Goal: Information Seeking & Learning: Understand process/instructions

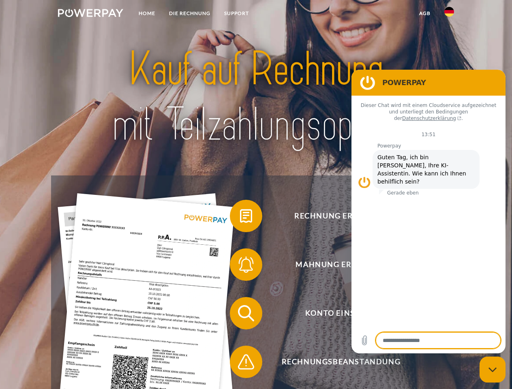
click at [90, 14] on img at bounding box center [90, 13] width 65 height 8
click at [449, 14] on img at bounding box center [449, 12] width 10 height 10
click at [424, 13] on link "agb" at bounding box center [424, 13] width 25 height 15
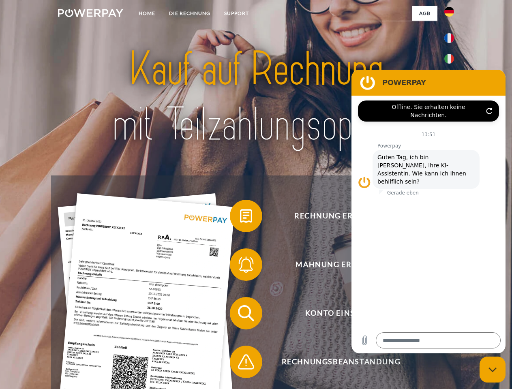
click at [240, 218] on span at bounding box center [234, 216] width 41 height 41
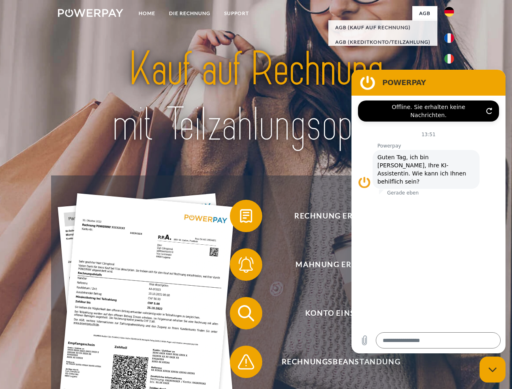
click at [240, 266] on span at bounding box center [234, 264] width 41 height 41
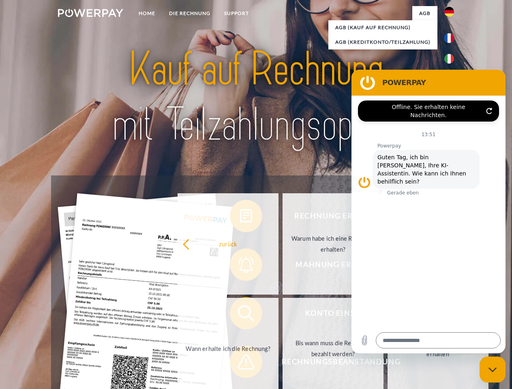
click at [282, 315] on link "Bis wann muss die Rechnung bezahlt werden?" at bounding box center [332, 348] width 101 height 101
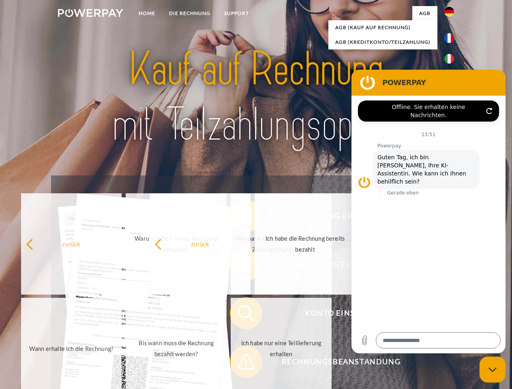
click at [240, 363] on span at bounding box center [234, 362] width 41 height 41
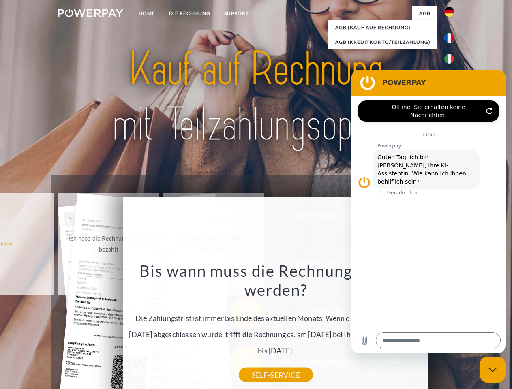
click at [492, 370] on icon "Messaging-Fenster schließen" at bounding box center [492, 369] width 9 height 5
type textarea "*"
